Goal: Task Accomplishment & Management: Complete application form

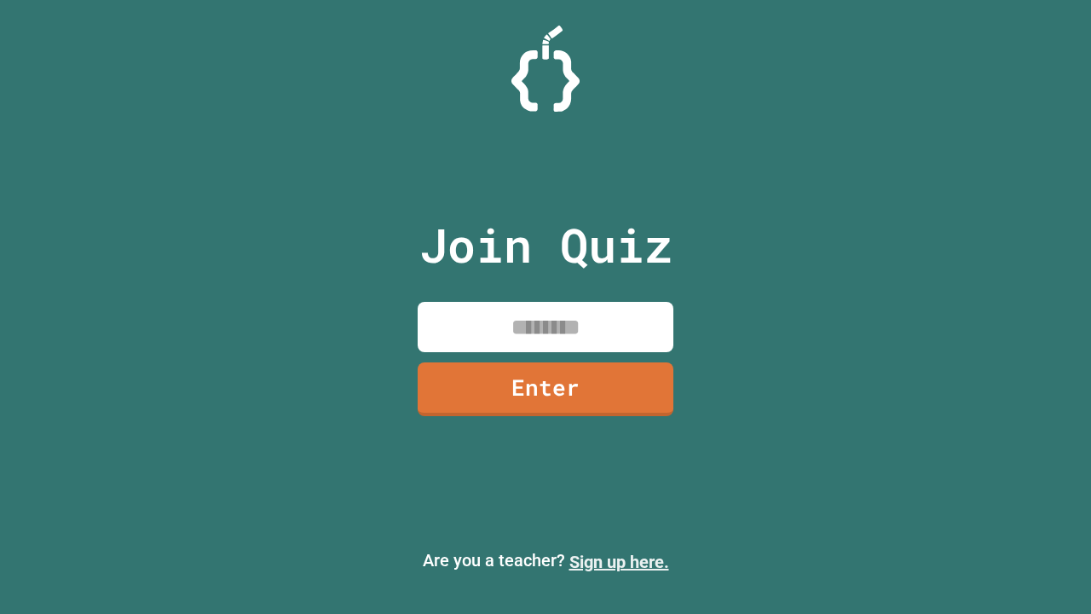
click at [619, 562] on link "Sign up here." at bounding box center [619, 562] width 100 height 20
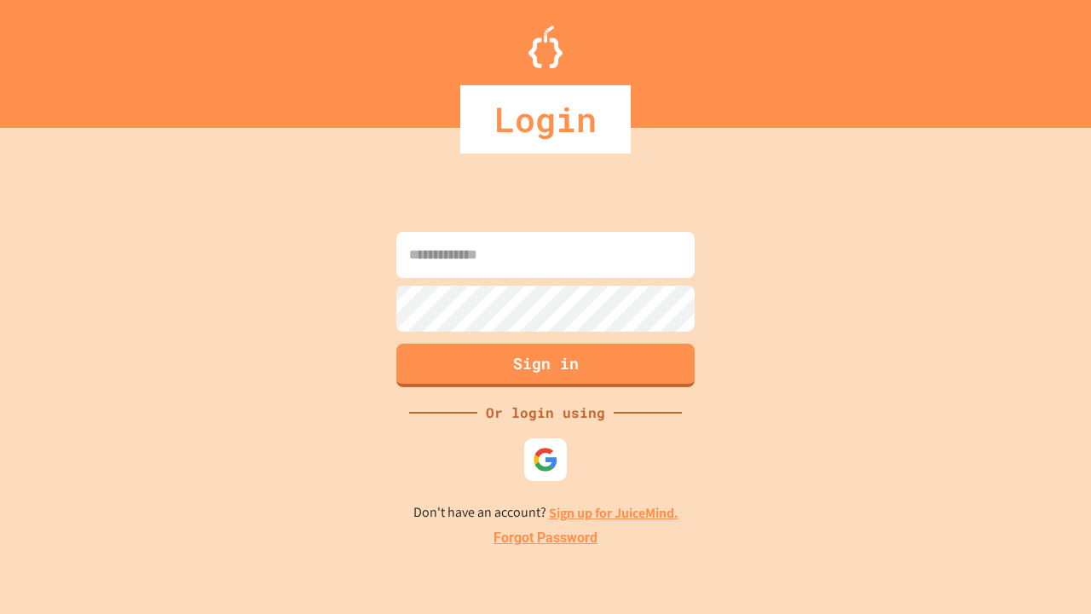
type input "*****"
